Goal: Navigation & Orientation: Find specific page/section

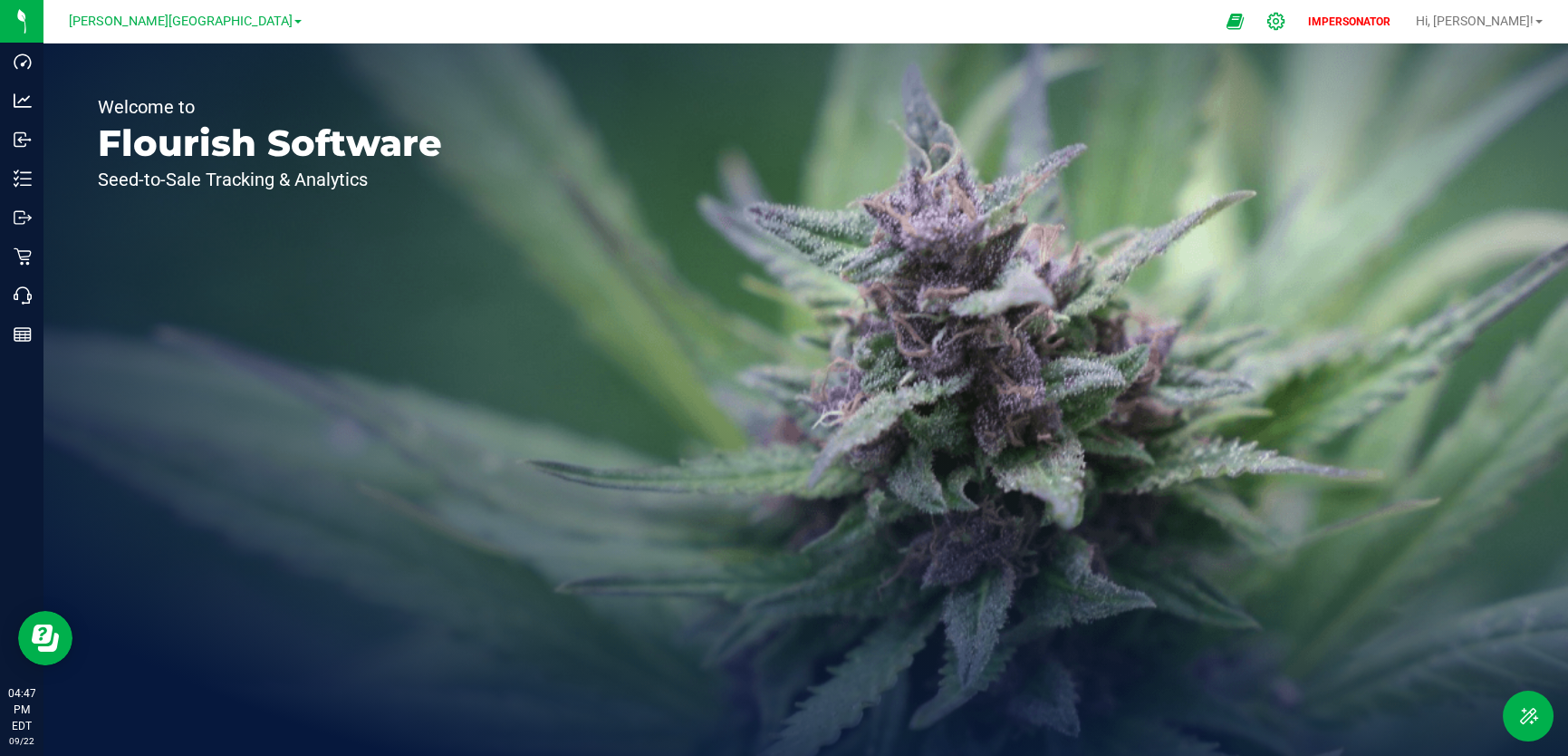
click at [1285, 18] on icon at bounding box center [1275, 21] width 19 height 19
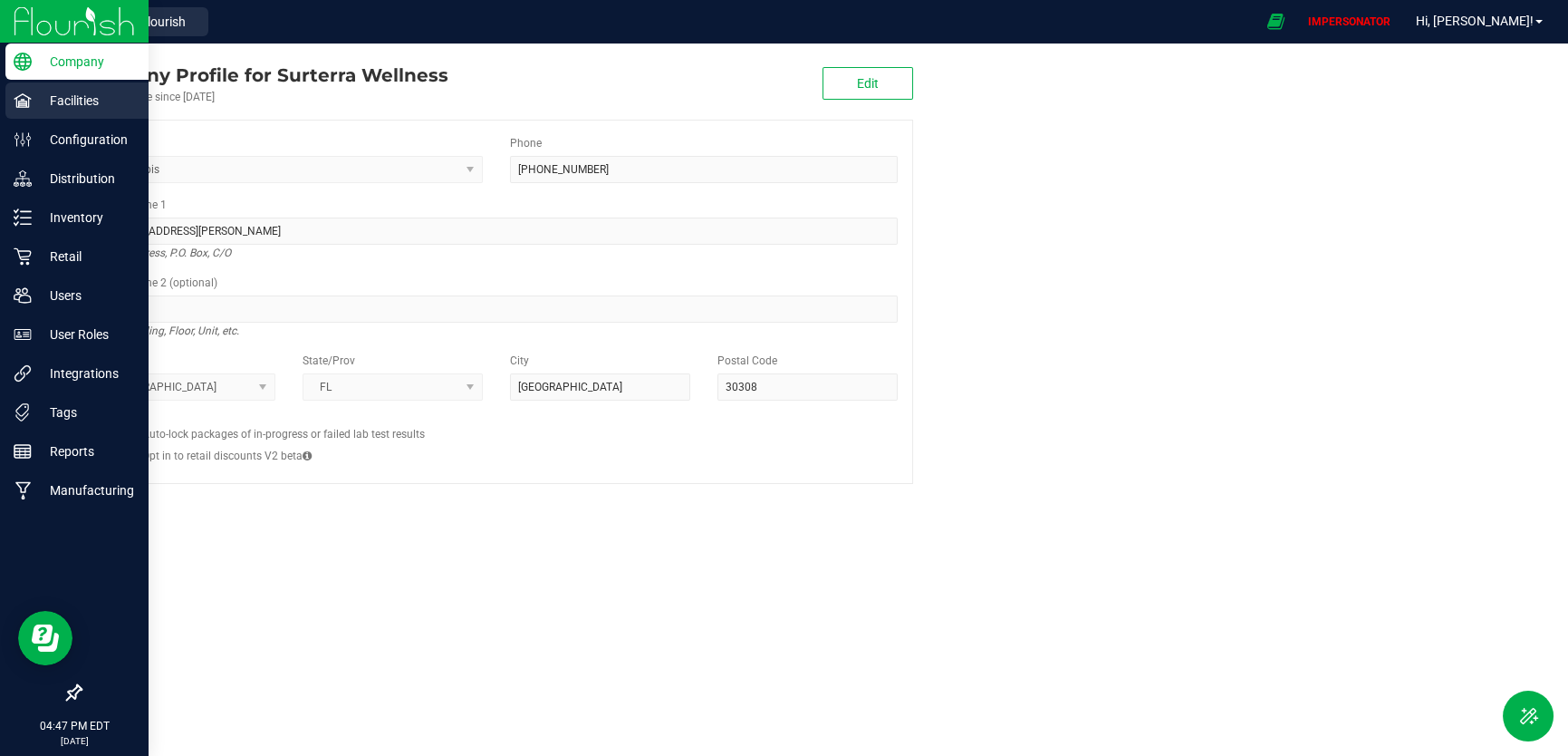
click at [32, 104] on p "Facilities" at bounding box center [86, 100] width 109 height 21
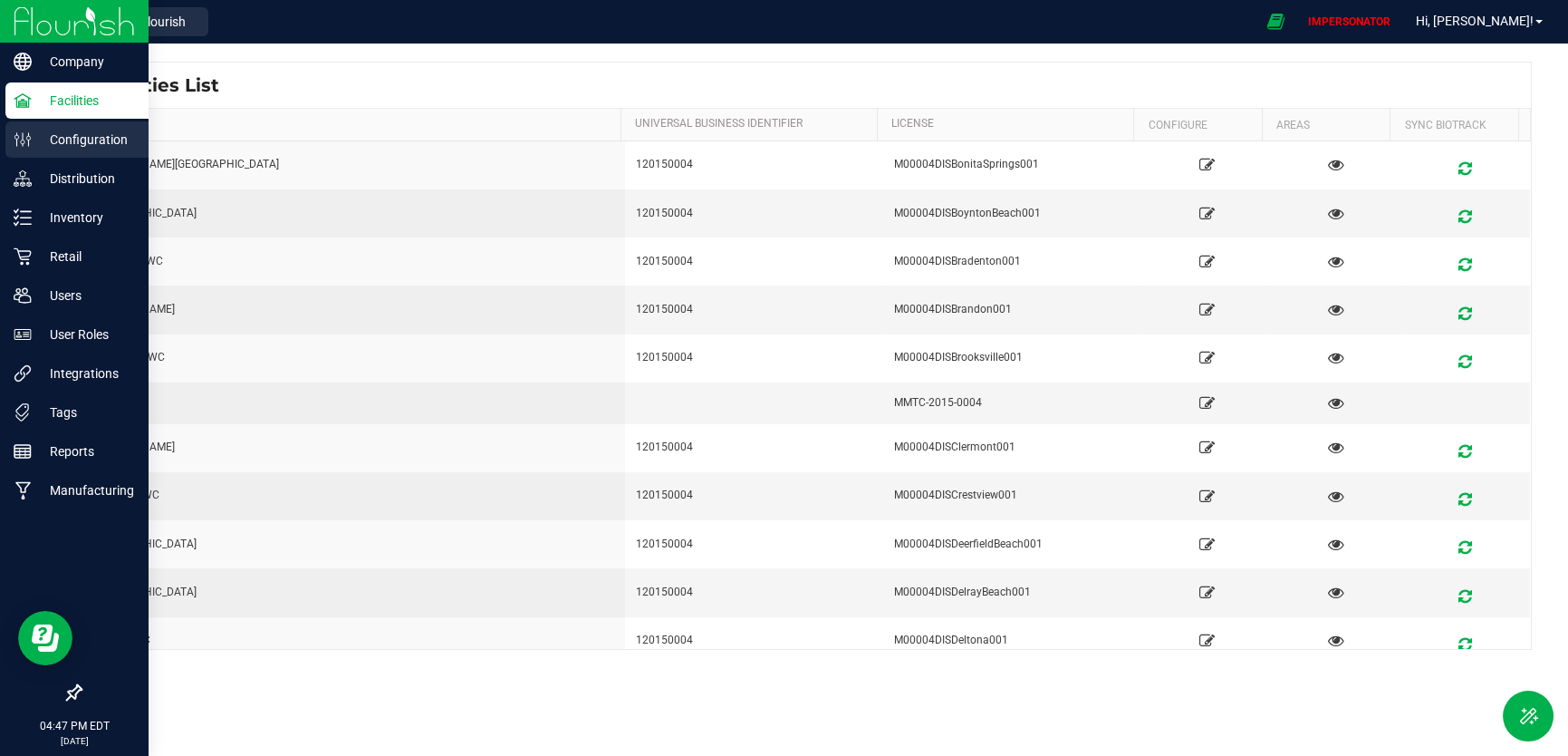
click at [74, 143] on p "Configuration" at bounding box center [86, 139] width 109 height 21
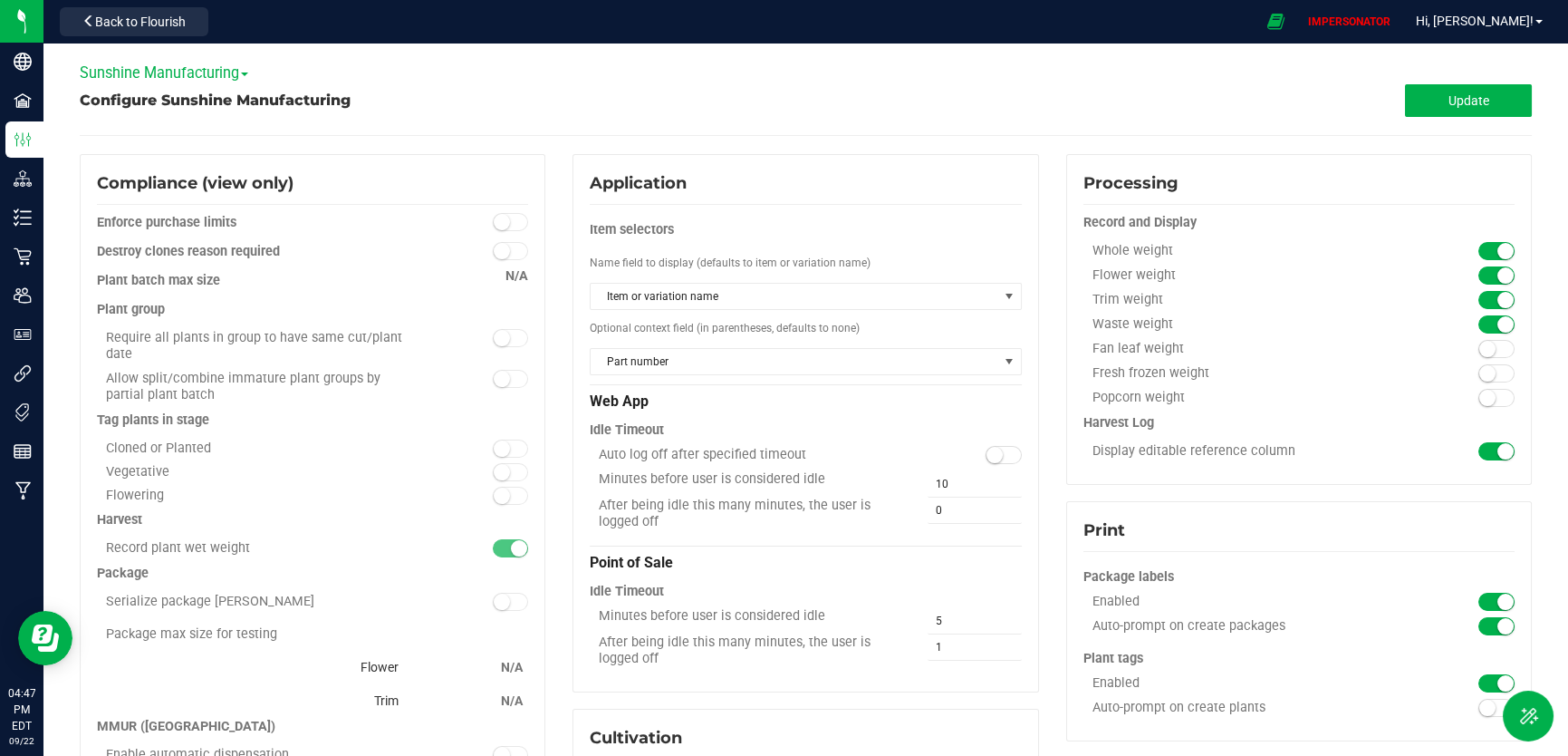
click at [242, 76] on span "Sunshine Manufacturing" at bounding box center [164, 73] width 169 height 17
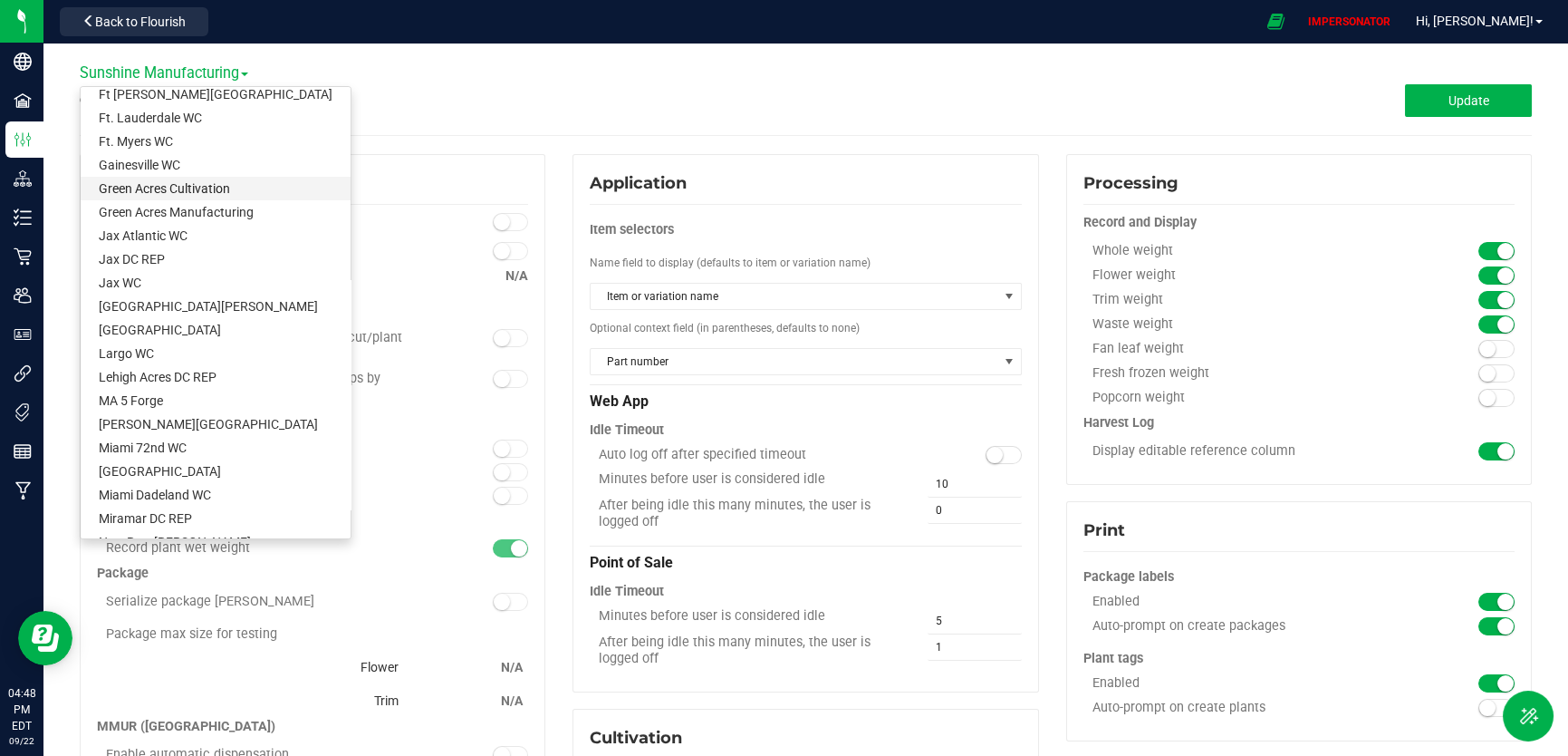
scroll to position [342, 0]
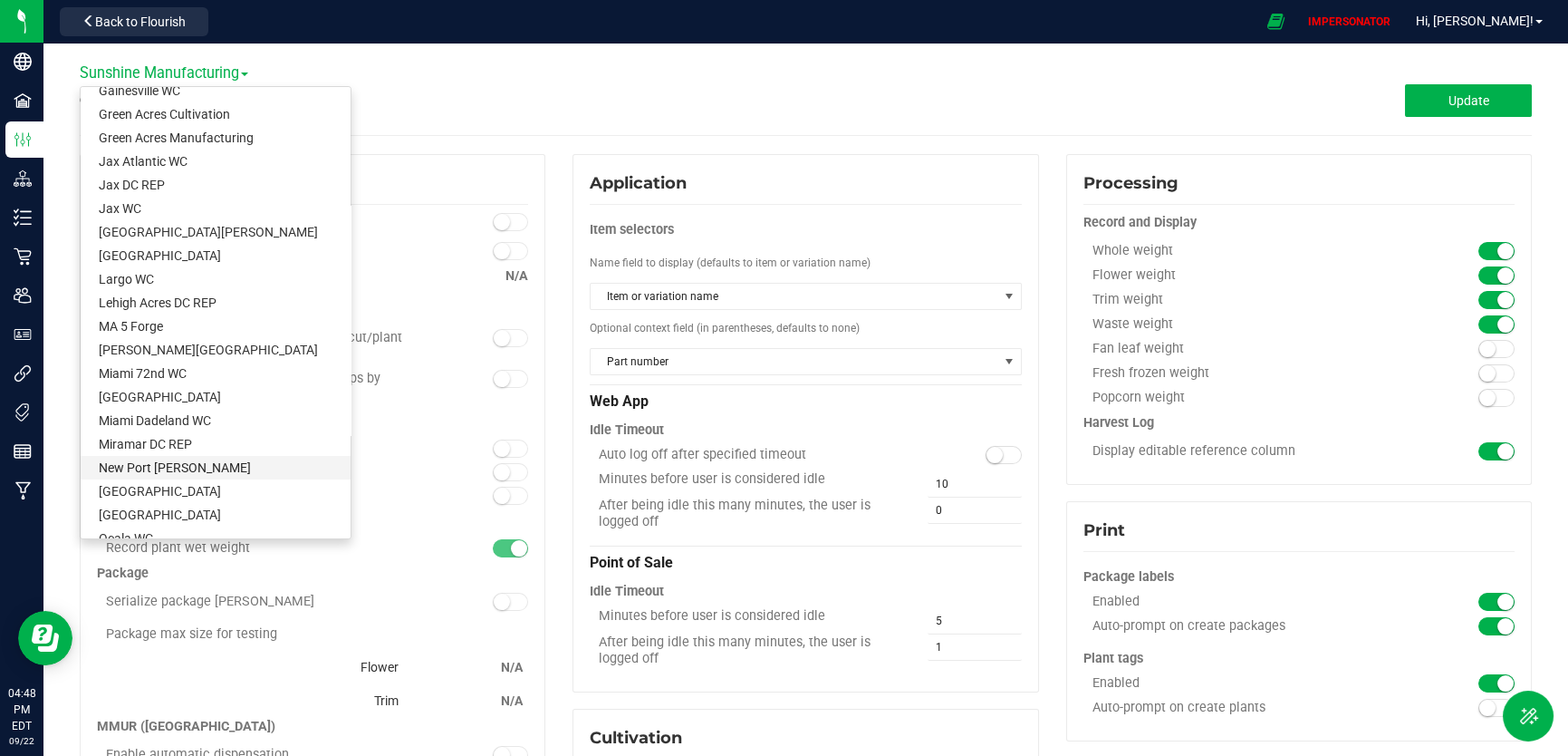
click at [213, 458] on link "New Port [PERSON_NAME]" at bounding box center [216, 467] width 270 height 23
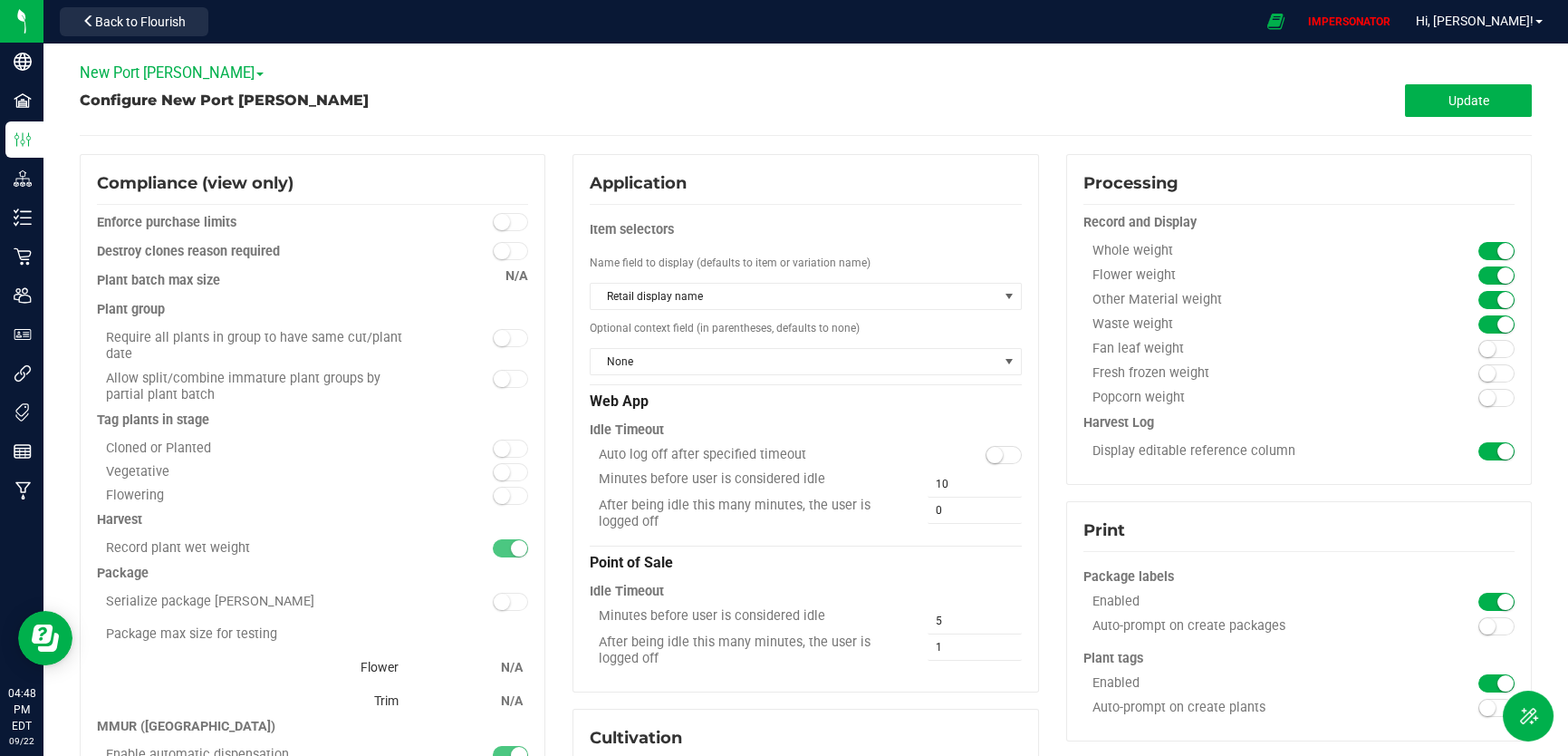
click at [256, 74] on span at bounding box center [260, 75] width 7 height 4
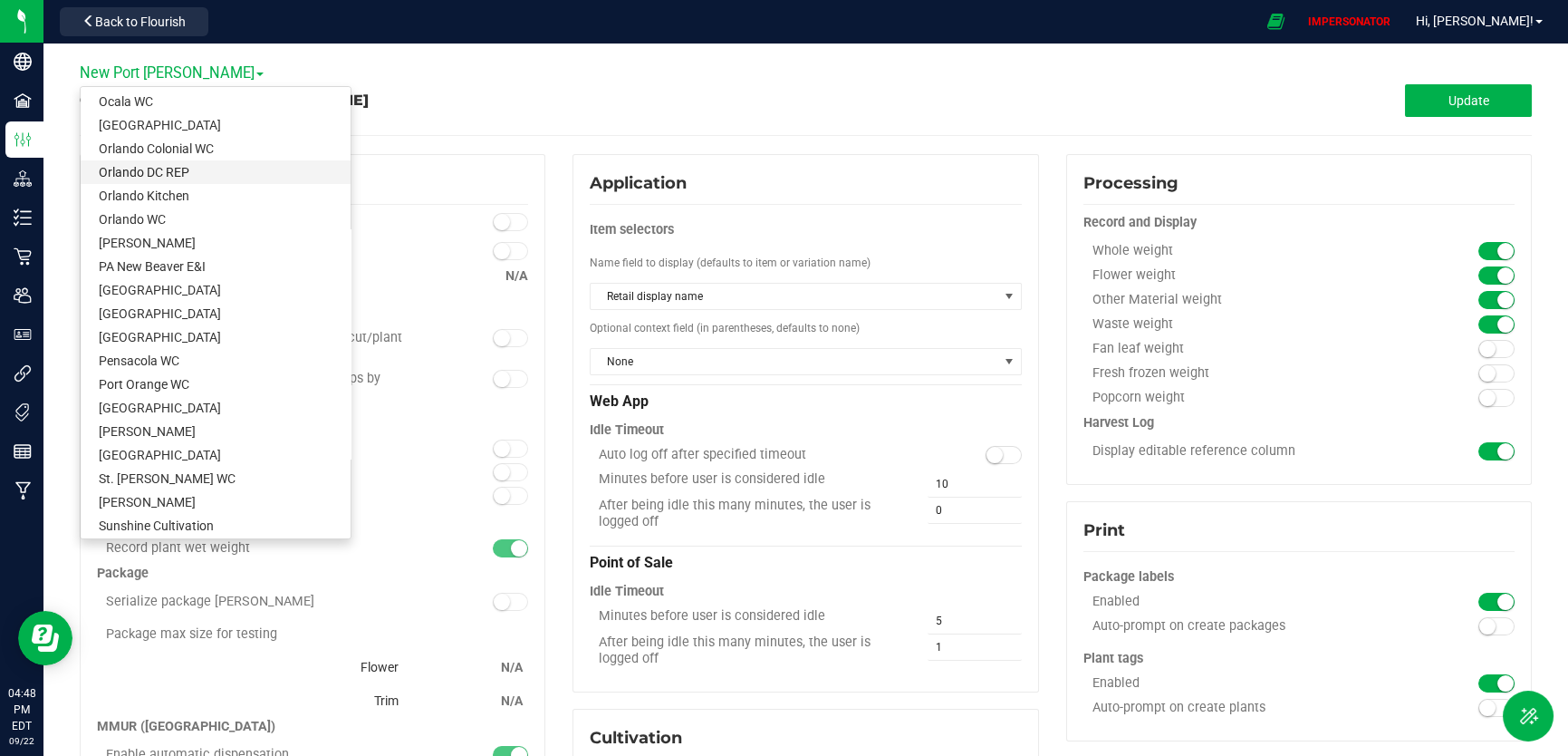
scroll to position [790, 0]
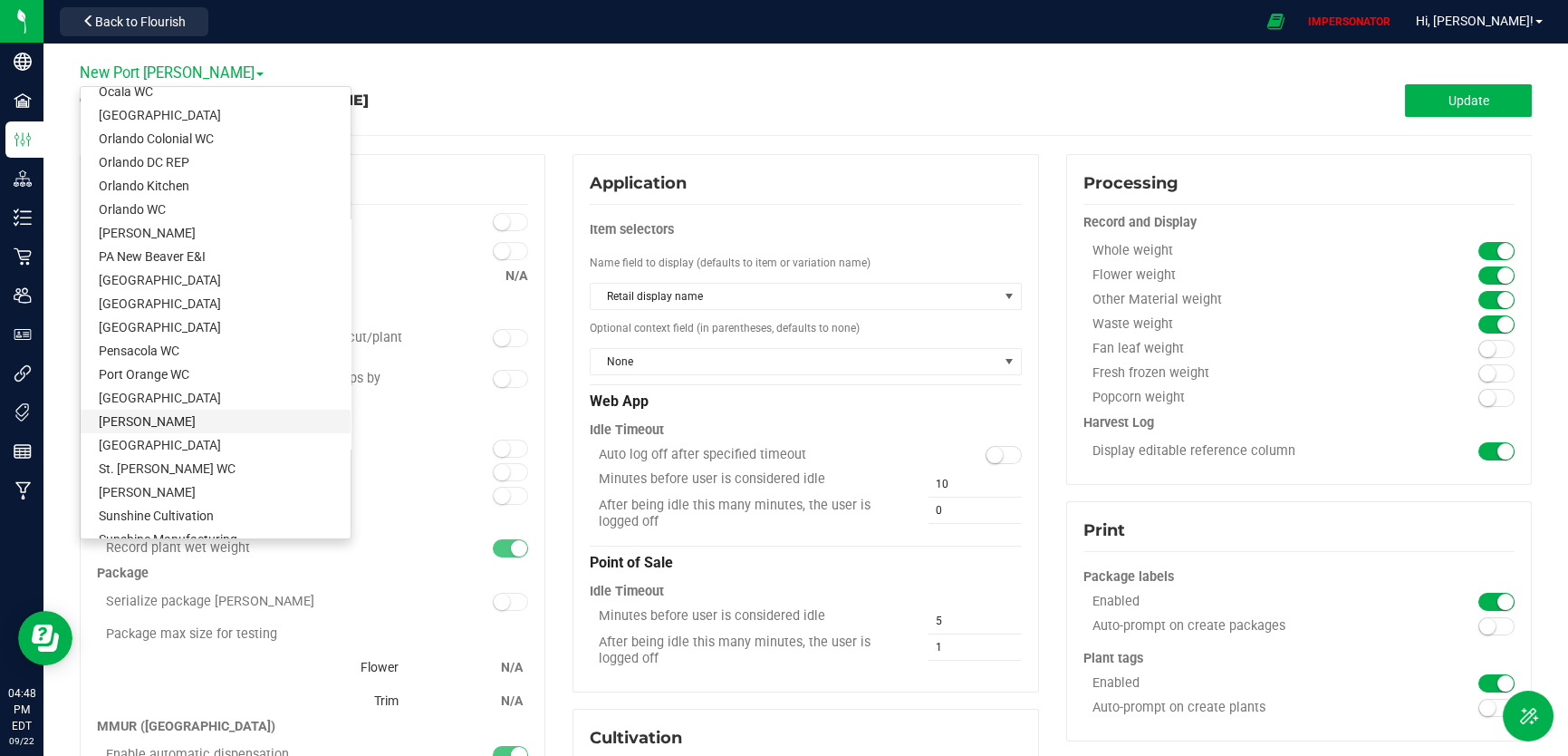
click at [198, 409] on link "[PERSON_NAME]" at bounding box center [216, 420] width 270 height 23
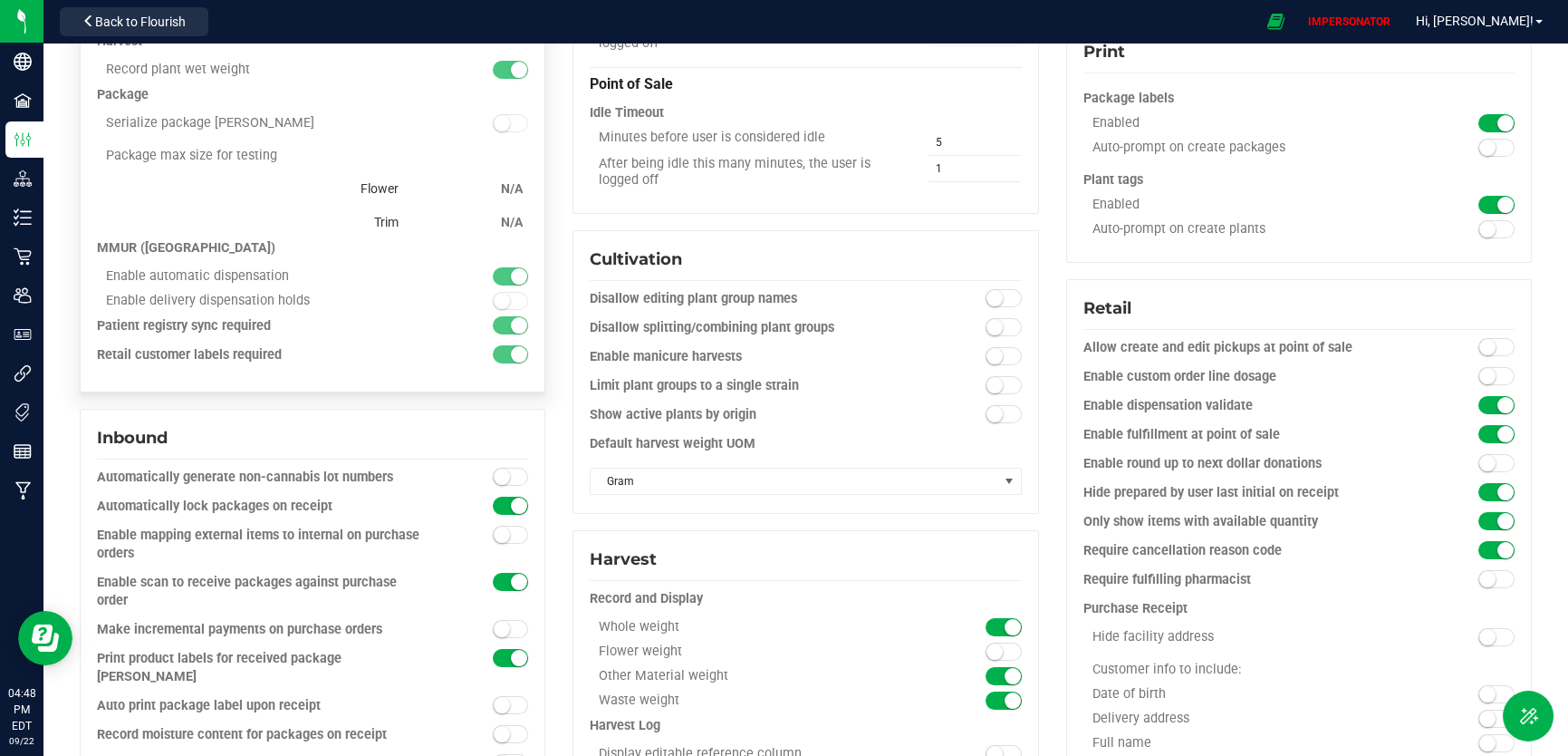
scroll to position [141, 0]
